Goal: Check status: Check status

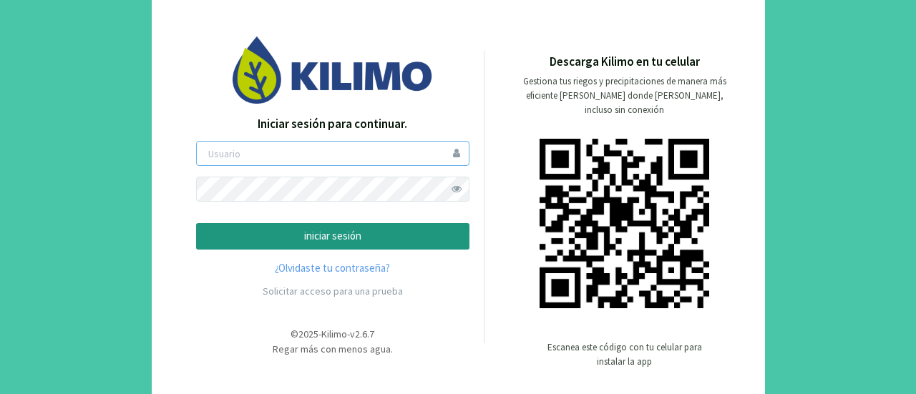
type input "nicolascordoba"
click at [300, 237] on p "iniciar sesión" at bounding box center [332, 236] width 249 height 16
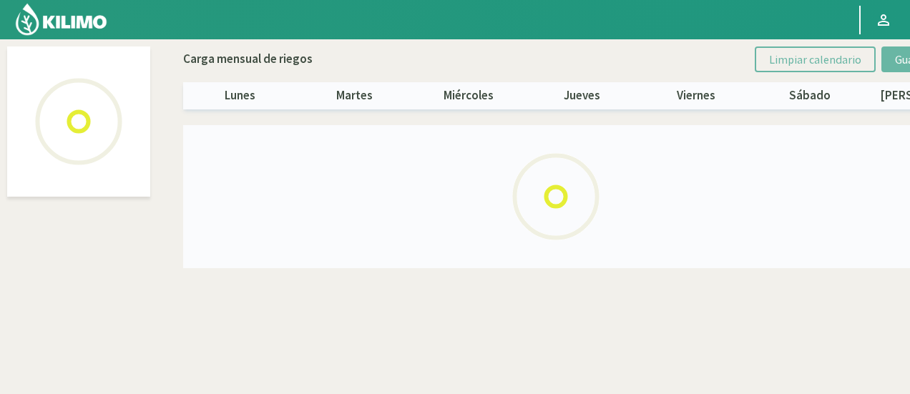
select select "1: Object"
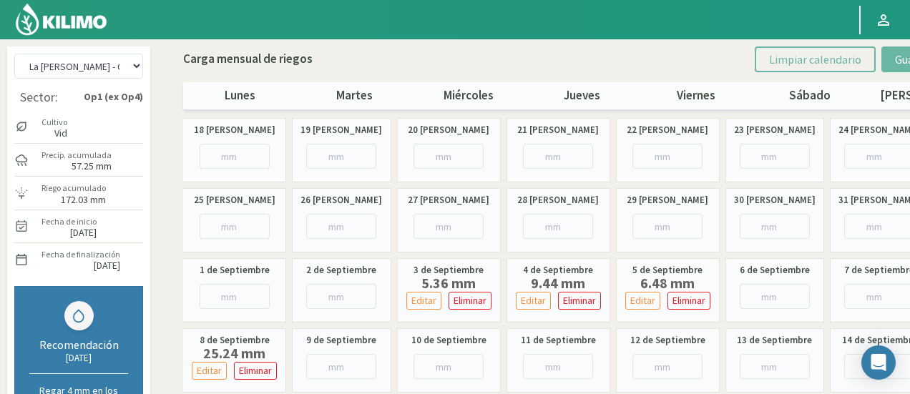
click at [47, 20] on img at bounding box center [61, 19] width 94 height 34
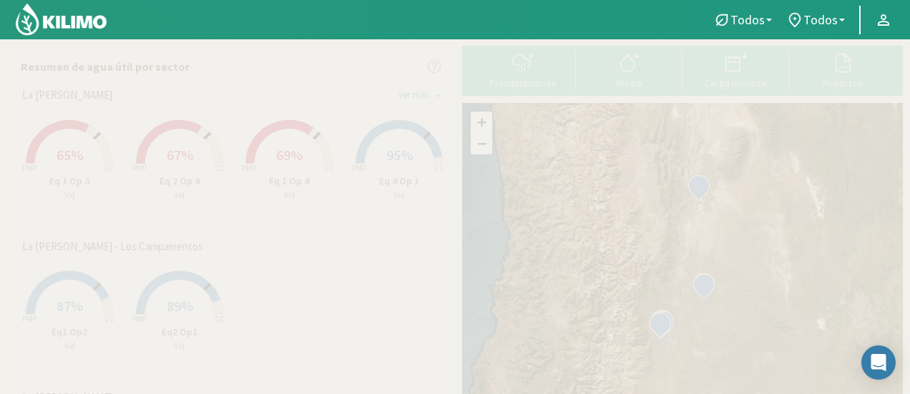
click at [424, 134] on icon at bounding box center [427, 136] width 6 height 6
